Goal: Information Seeking & Learning: Learn about a topic

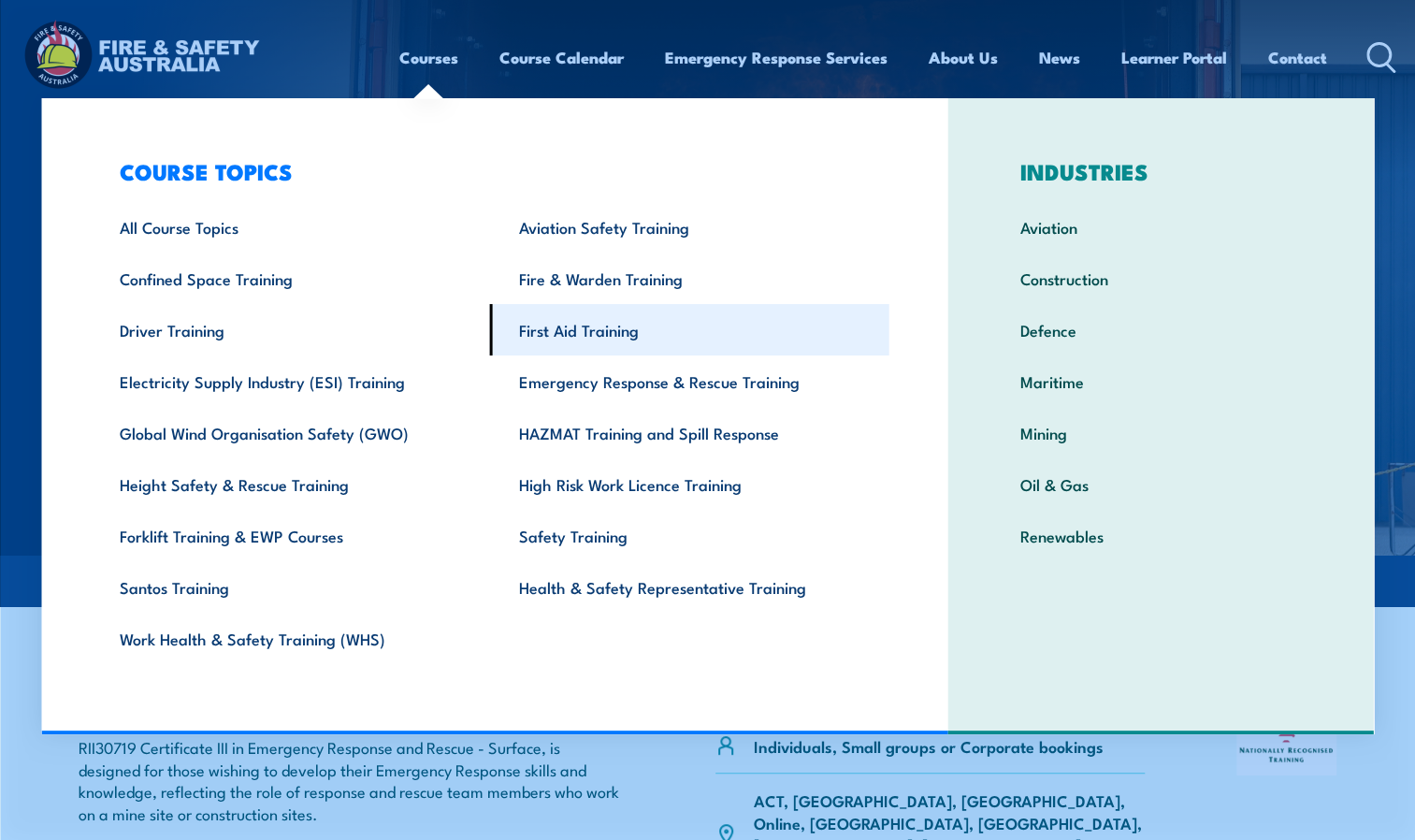
click at [578, 347] on link "First Aid Training" at bounding box center [690, 329] width 400 height 51
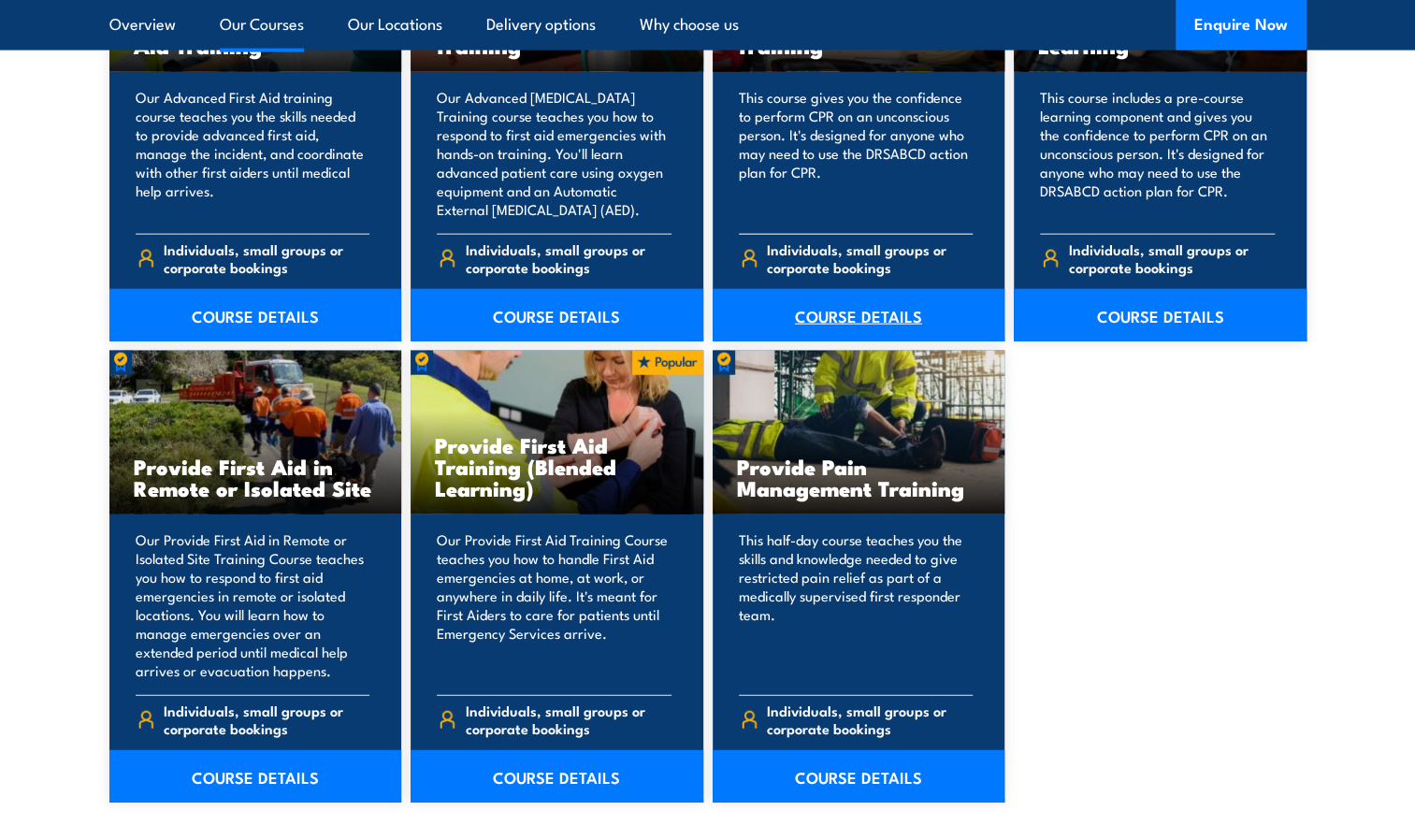
scroll to position [2618, 0]
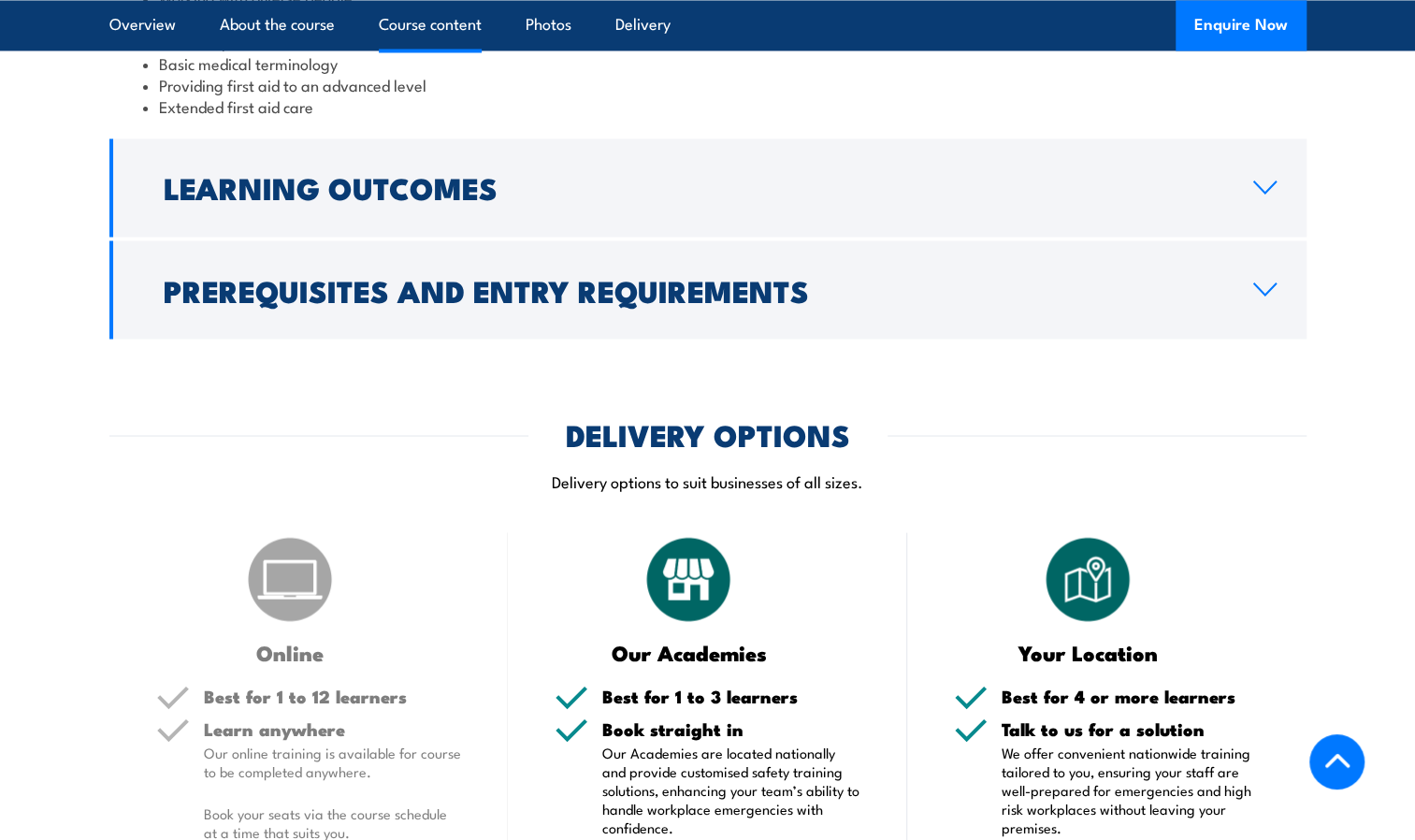
scroll to position [1870, 0]
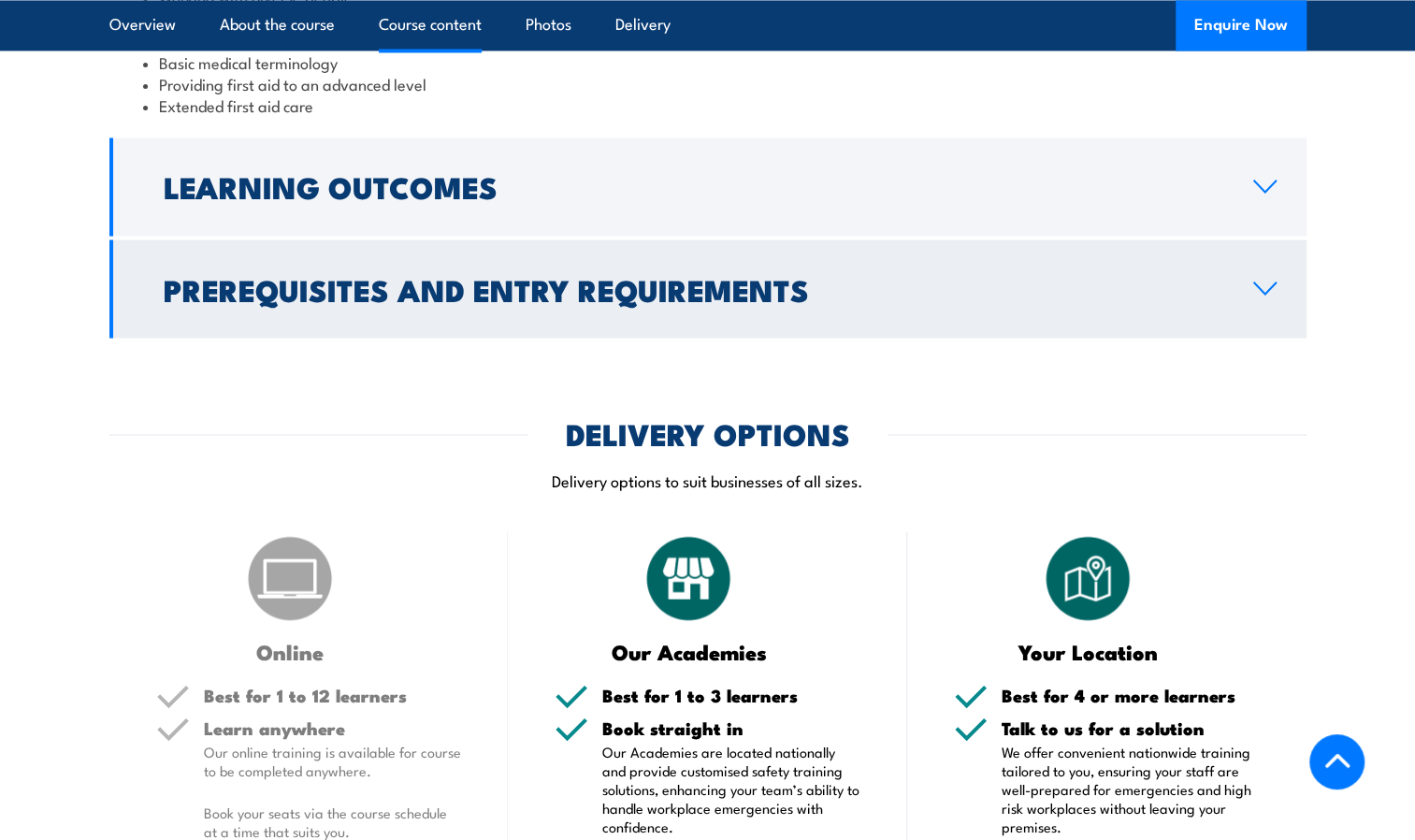
click at [496, 301] on h2 "Prerequisites and Entry Requirements" at bounding box center [693, 288] width 1060 height 26
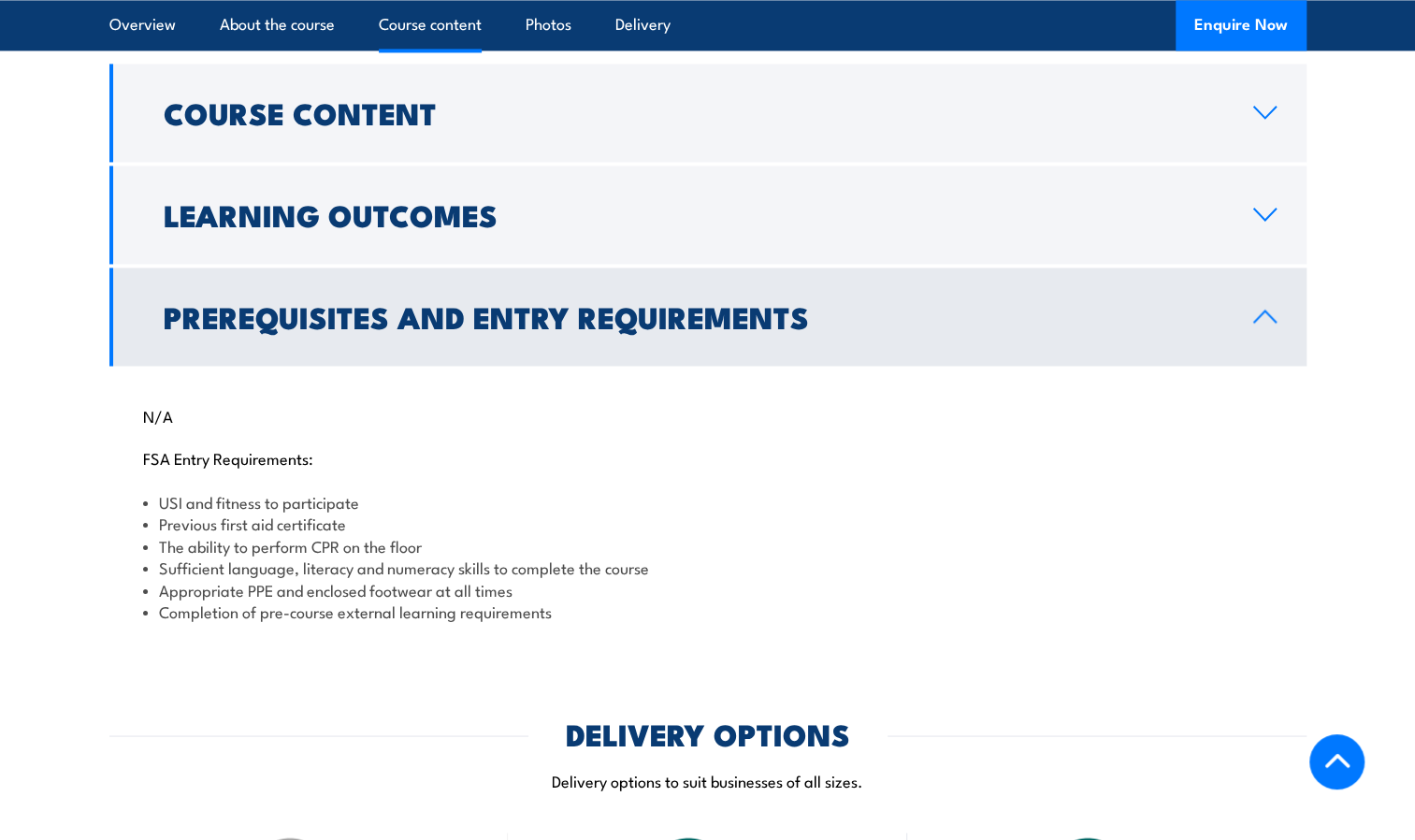
scroll to position [1488, 0]
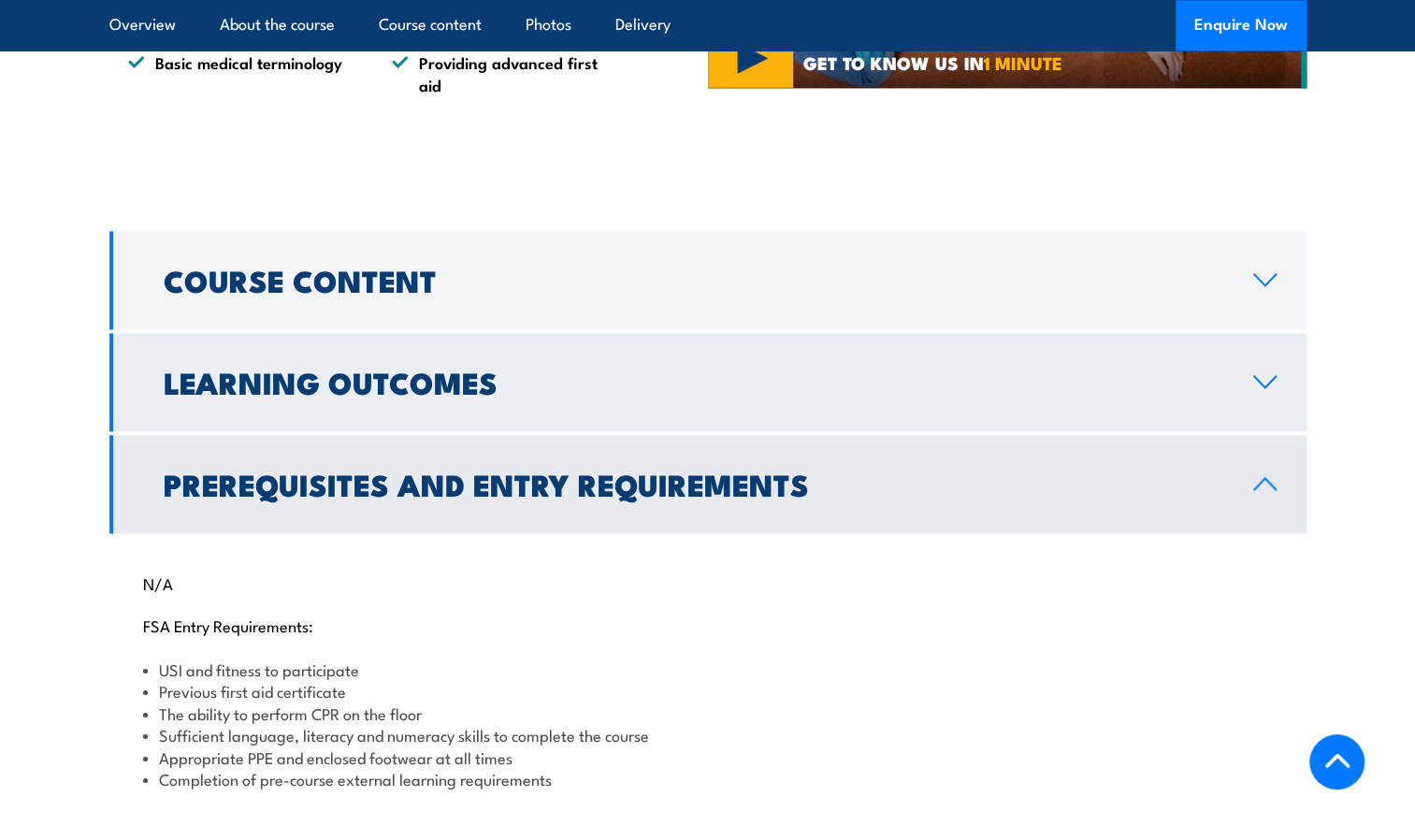
click at [464, 395] on h2 "Learning Outcomes" at bounding box center [693, 381] width 1060 height 26
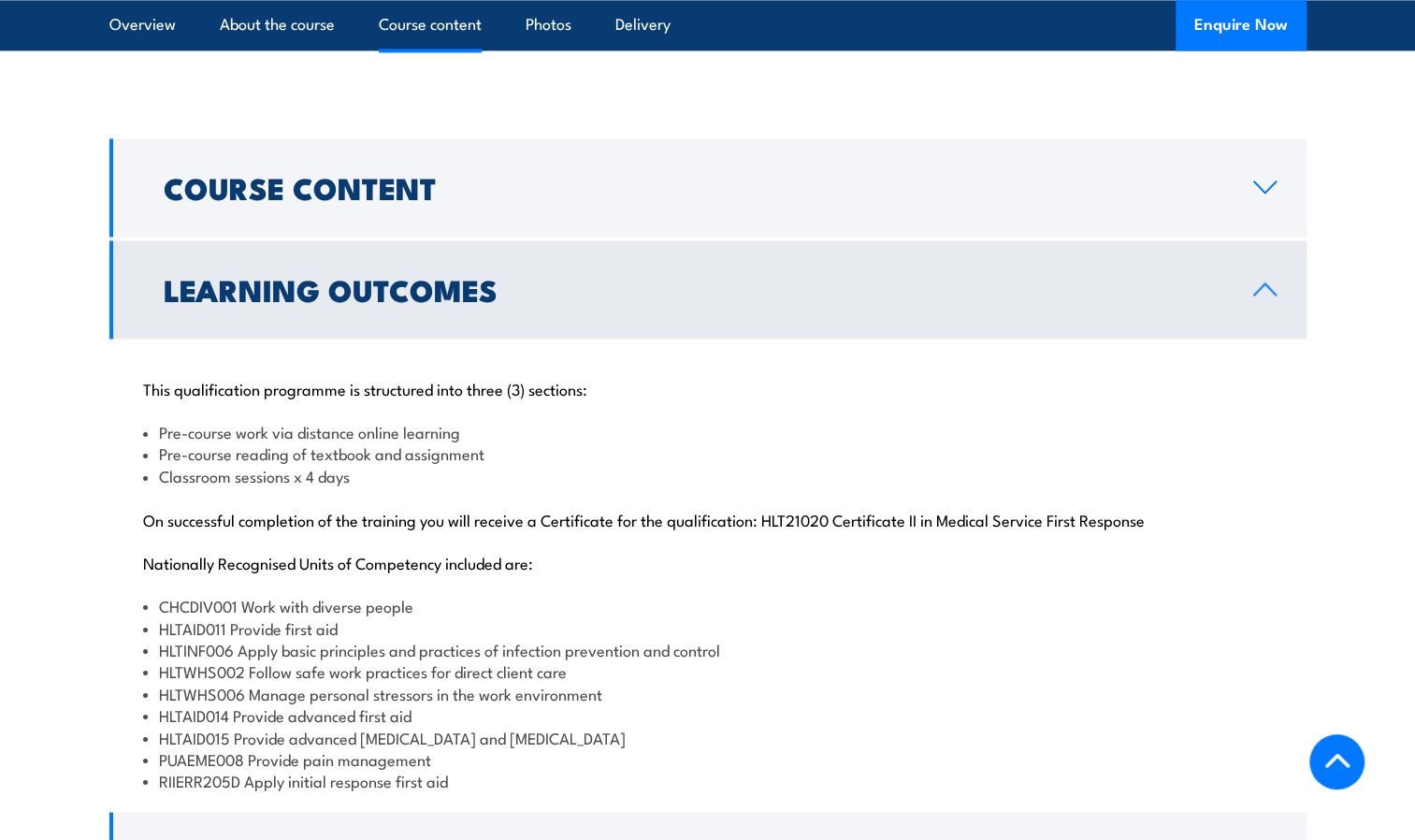
scroll to position [1581, 0]
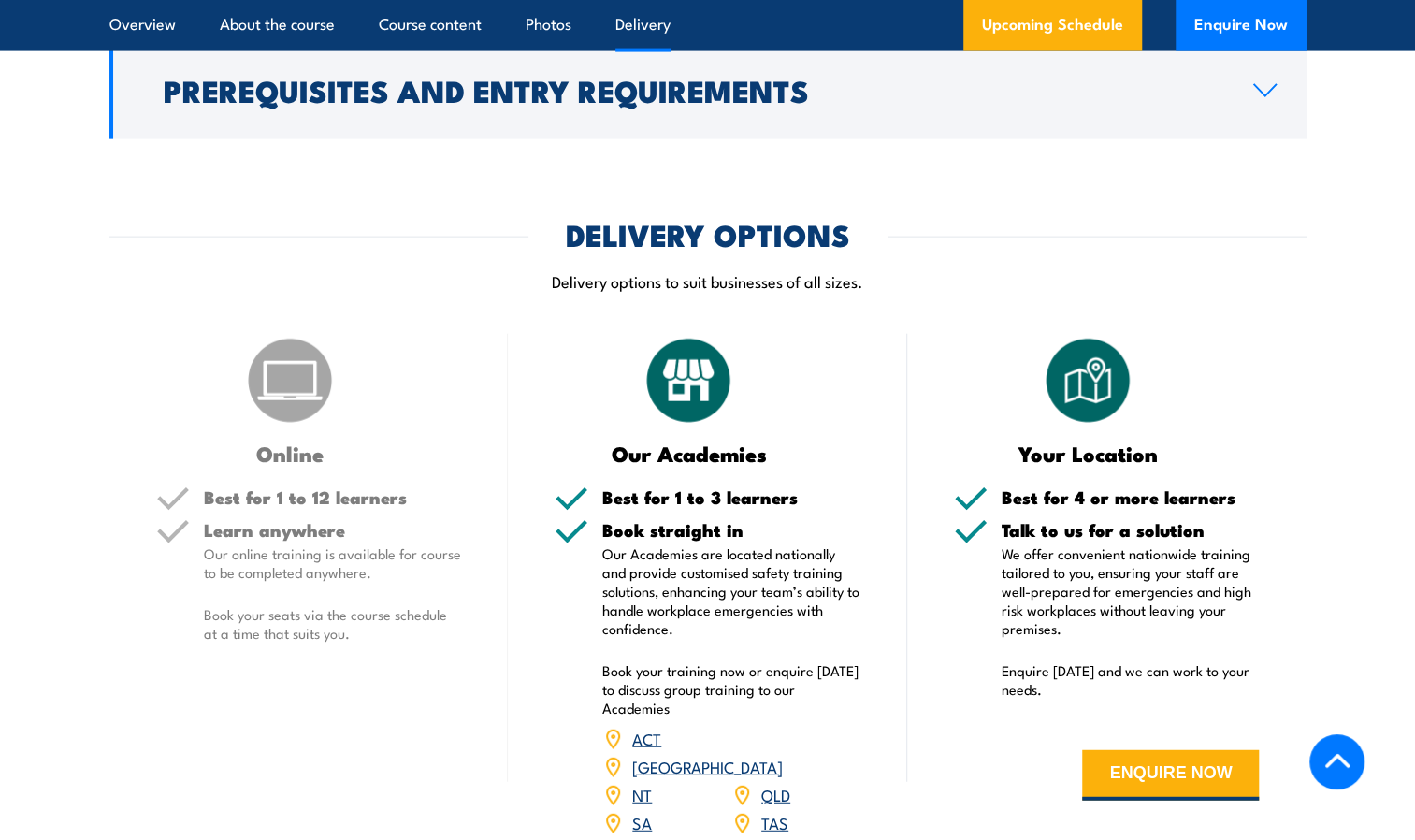
scroll to position [2431, 0]
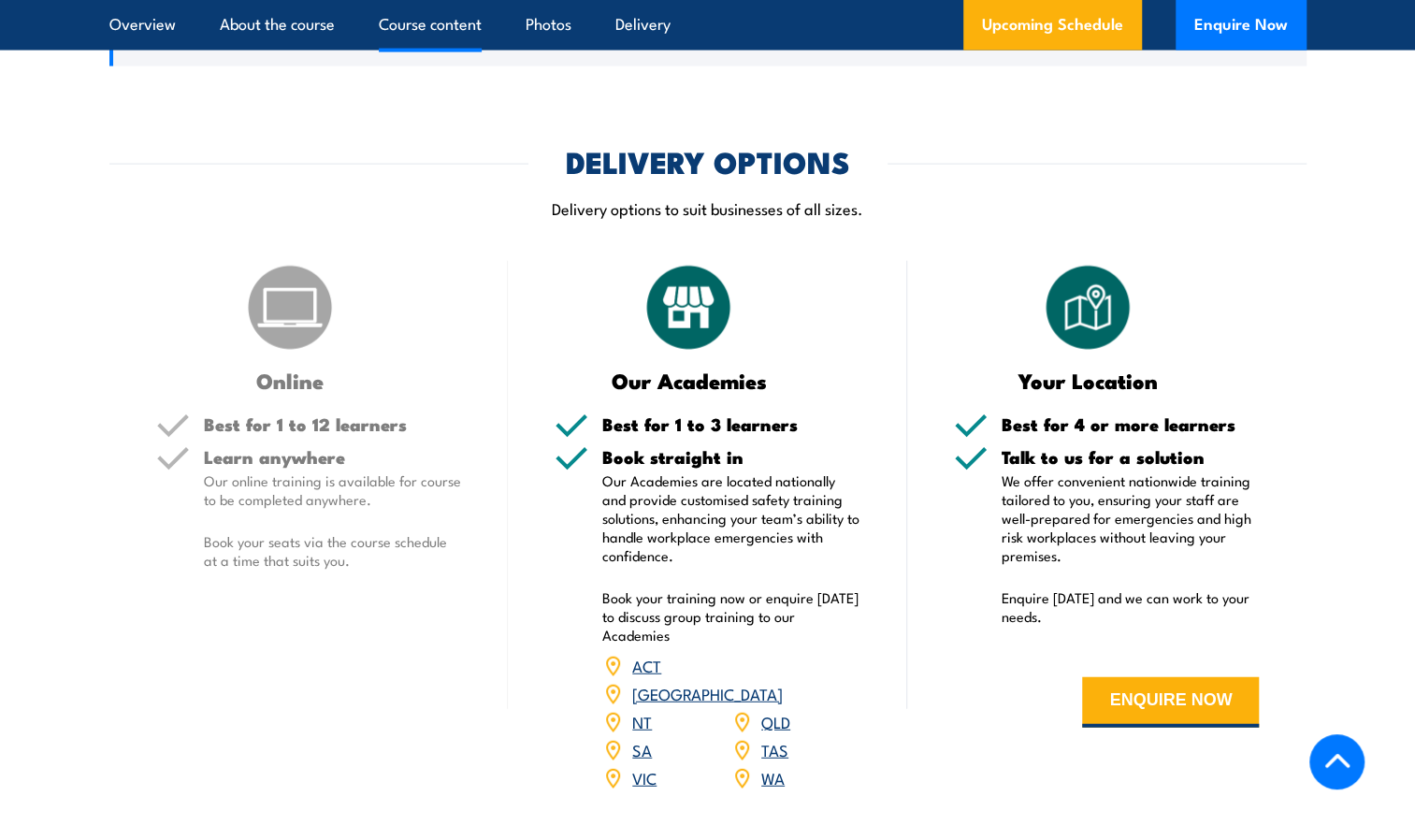
scroll to position [2431, 0]
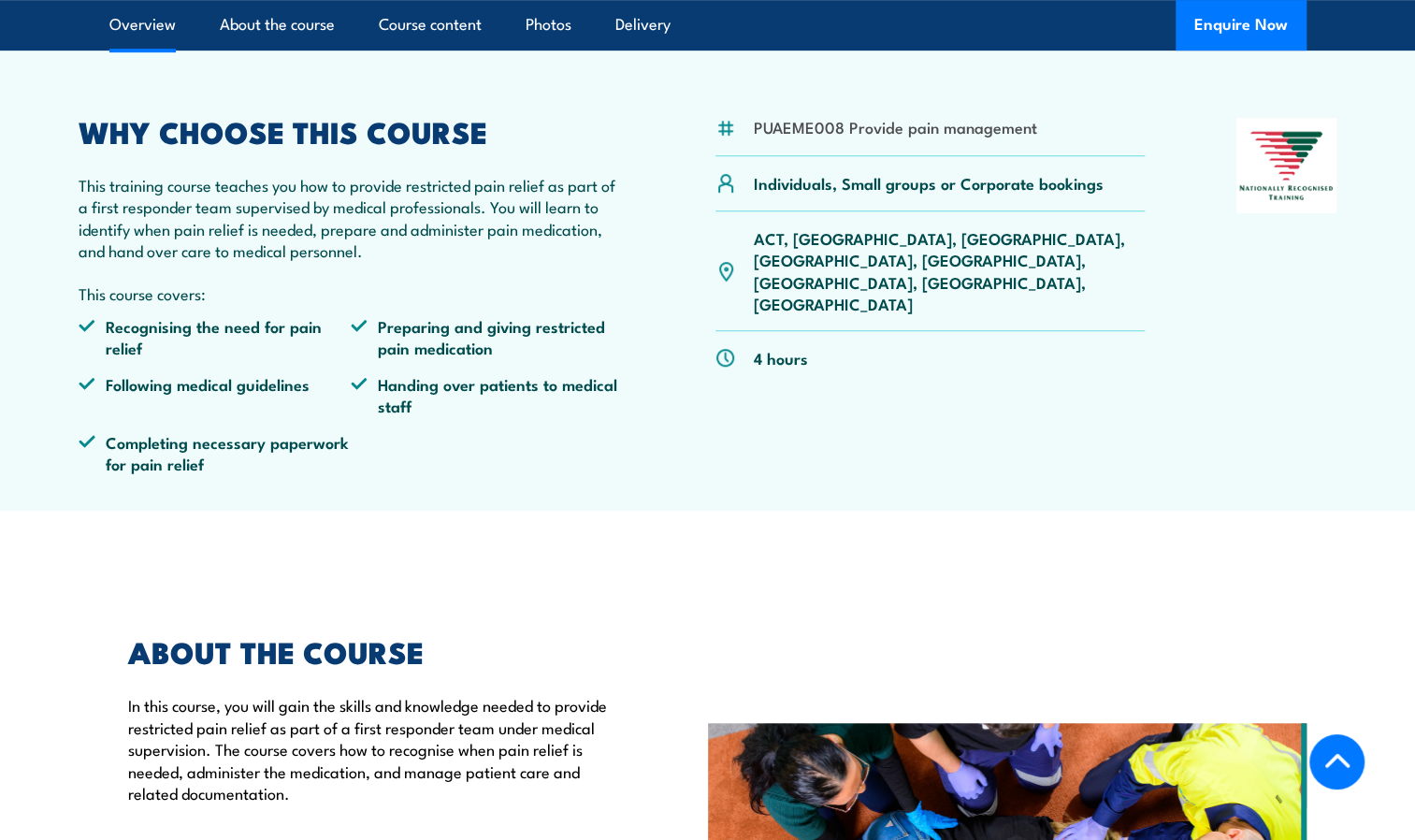
scroll to position [561, 0]
